Goal: Navigation & Orientation: Find specific page/section

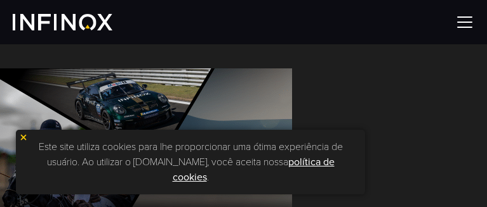
scroll to position [63, 0]
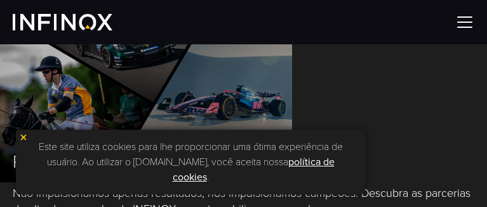
click at [462, 23] on img at bounding box center [464, 22] width 19 height 19
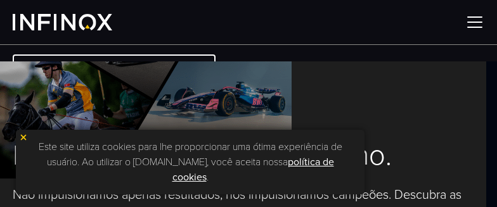
click at [25, 142] on img at bounding box center [23, 137] width 9 height 9
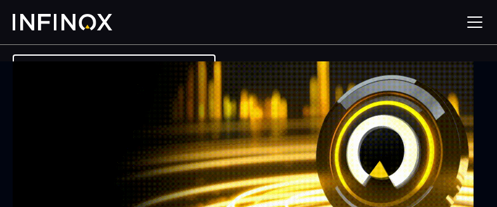
click at [470, 23] on img at bounding box center [475, 22] width 19 height 19
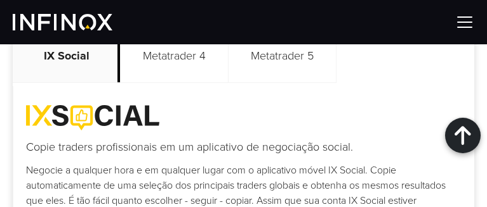
scroll to position [761, 0]
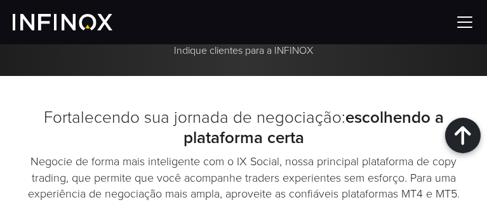
click at [466, 25] on img at bounding box center [464, 22] width 19 height 19
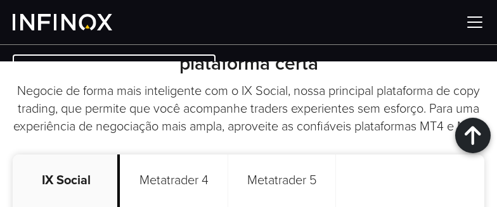
click at [475, 22] on img at bounding box center [475, 22] width 19 height 19
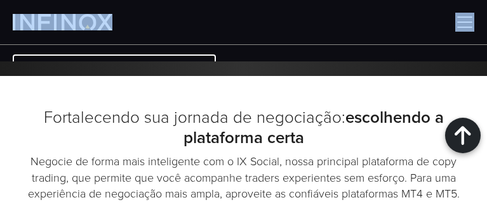
click at [475, 22] on div at bounding box center [243, 22] width 487 height 44
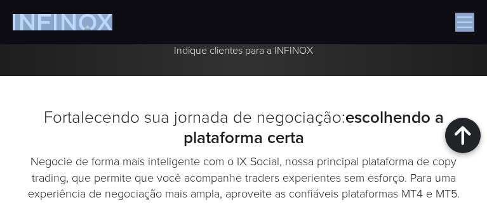
scroll to position [888, 0]
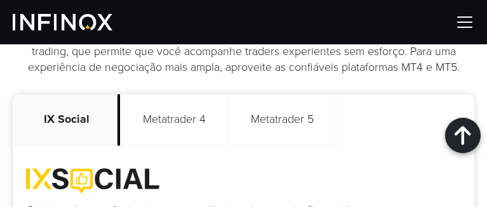
click at [292, 112] on font "Metatrader 5" at bounding box center [282, 119] width 63 height 14
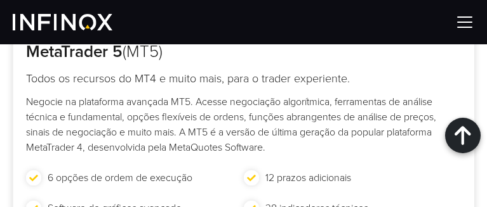
scroll to position [951, 0]
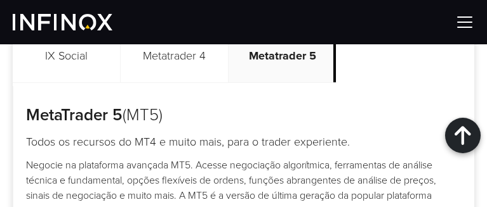
click at [463, 22] on img at bounding box center [464, 22] width 19 height 19
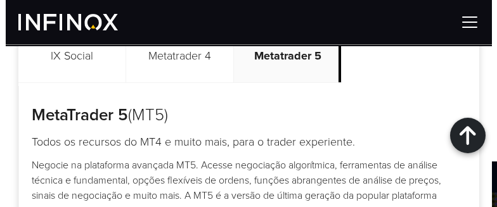
scroll to position [934, 0]
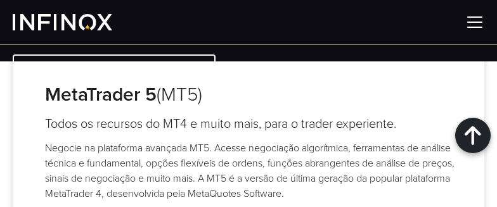
click at [471, 129] on div at bounding box center [473, 136] width 36 height 36
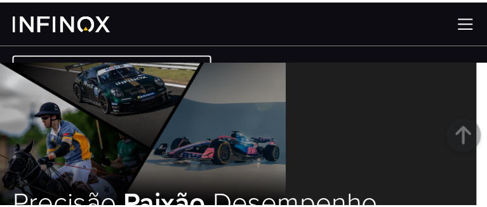
scroll to position [0, 0]
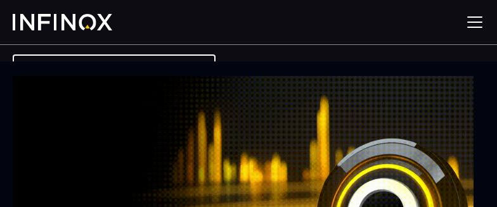
click at [475, 19] on img at bounding box center [475, 22] width 19 height 19
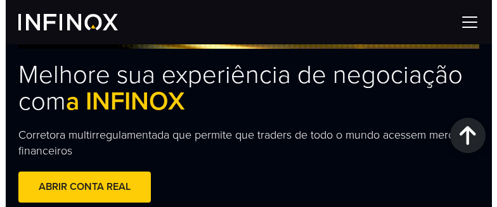
scroll to position [444, 0]
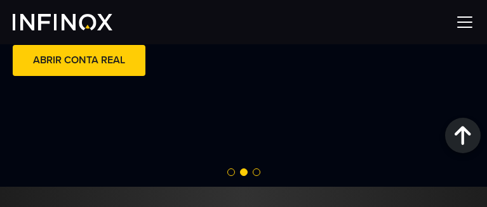
click at [464, 23] on img at bounding box center [464, 22] width 19 height 19
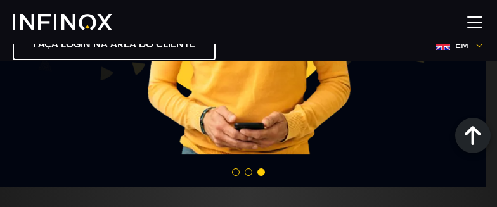
scroll to position [0, 0]
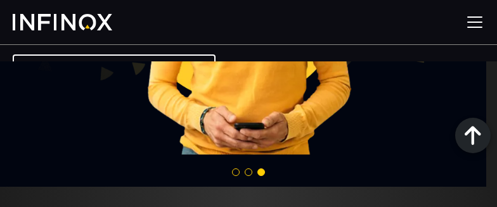
click at [246, 56] on li "FAÇA LOGIN NA ÁREA DO CLIENTE em Escolha seu idioma: Inglês Tiếng Việt Al-Assad…" at bounding box center [248, 69] width 497 height 51
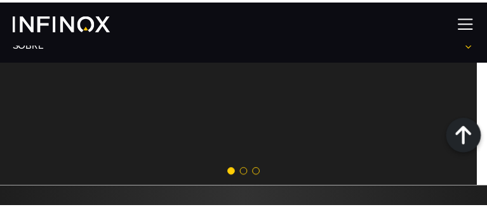
scroll to position [279, 0]
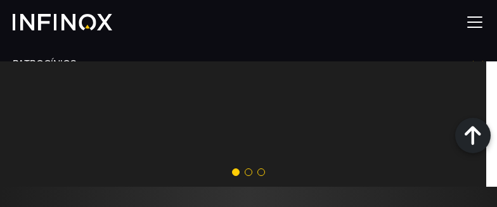
click at [472, 21] on img at bounding box center [475, 22] width 19 height 19
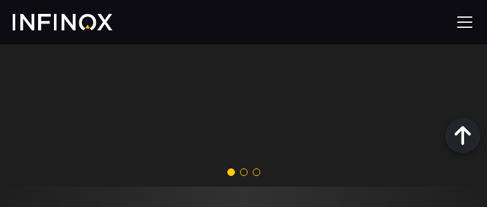
click at [471, 20] on img at bounding box center [464, 22] width 19 height 19
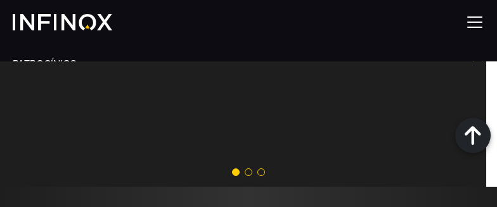
click at [471, 20] on img at bounding box center [475, 22] width 19 height 19
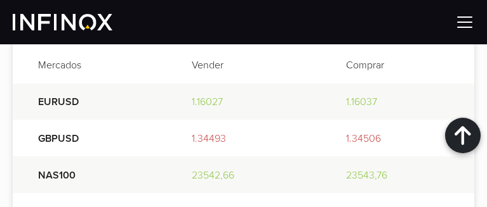
scroll to position [2474, 0]
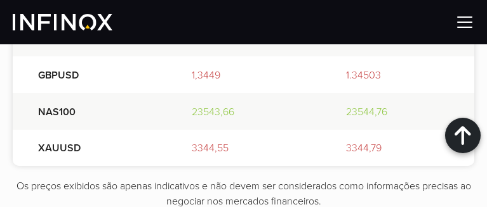
click at [462, 23] on img at bounding box center [464, 22] width 19 height 19
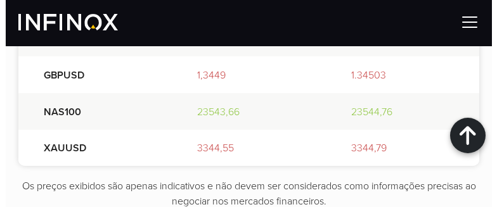
scroll to position [2456, 0]
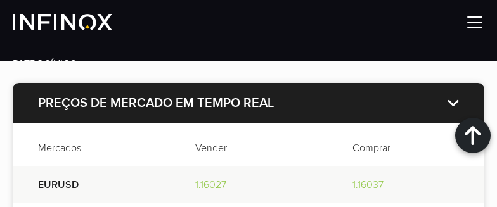
click at [474, 25] on img at bounding box center [475, 22] width 19 height 19
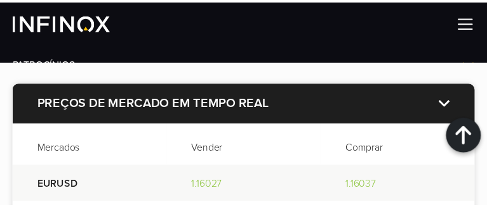
scroll to position [2474, 0]
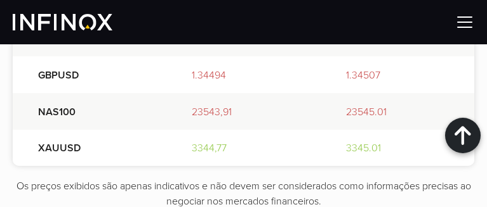
click at [469, 25] on img at bounding box center [464, 22] width 19 height 19
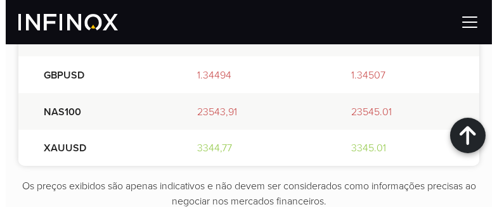
scroll to position [2456, 0]
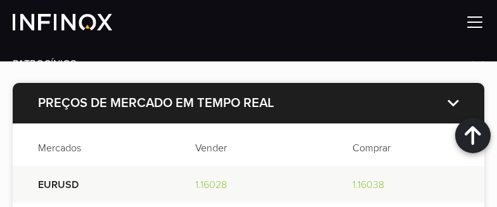
click at [469, 25] on img at bounding box center [475, 22] width 19 height 19
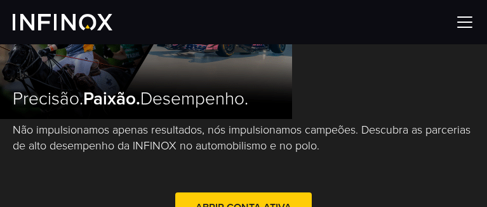
scroll to position [0, 0]
